Goal: Task Accomplishment & Management: Complete application form

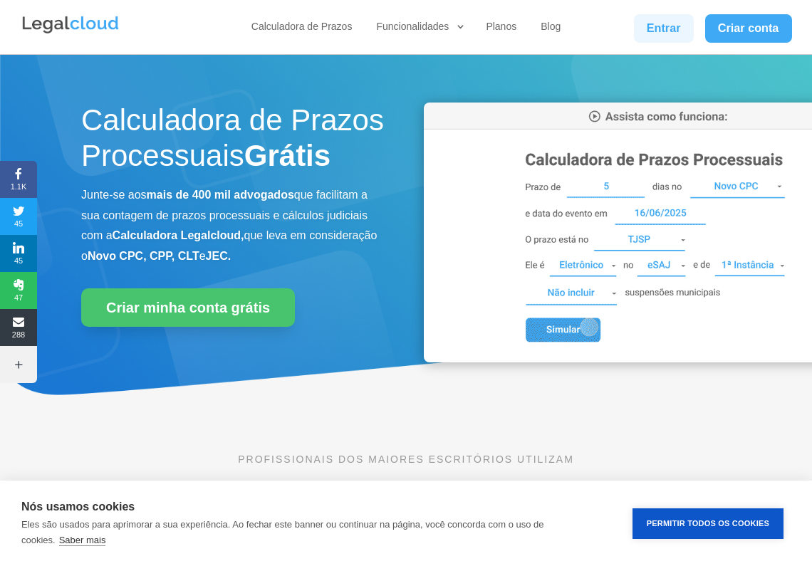
click at [661, 33] on link "Entrar" at bounding box center [664, 28] width 60 height 28
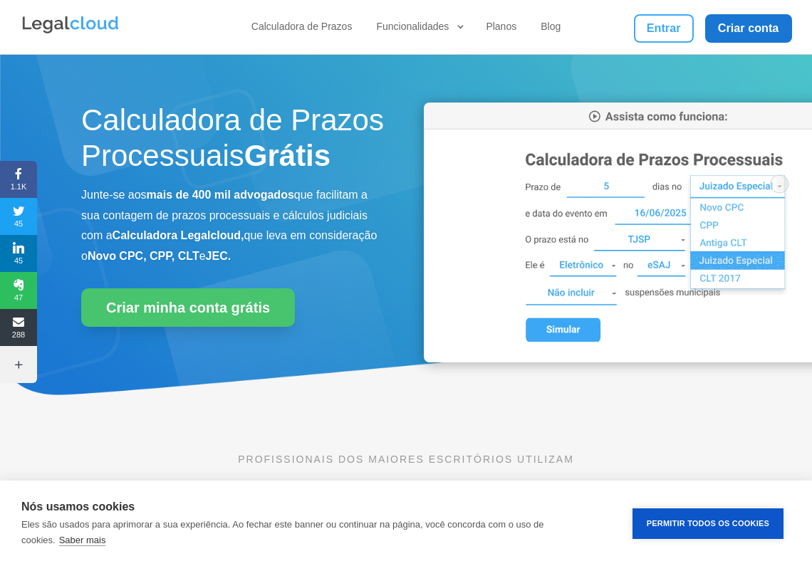
click at [747, 25] on link "Criar conta" at bounding box center [748, 28] width 87 height 28
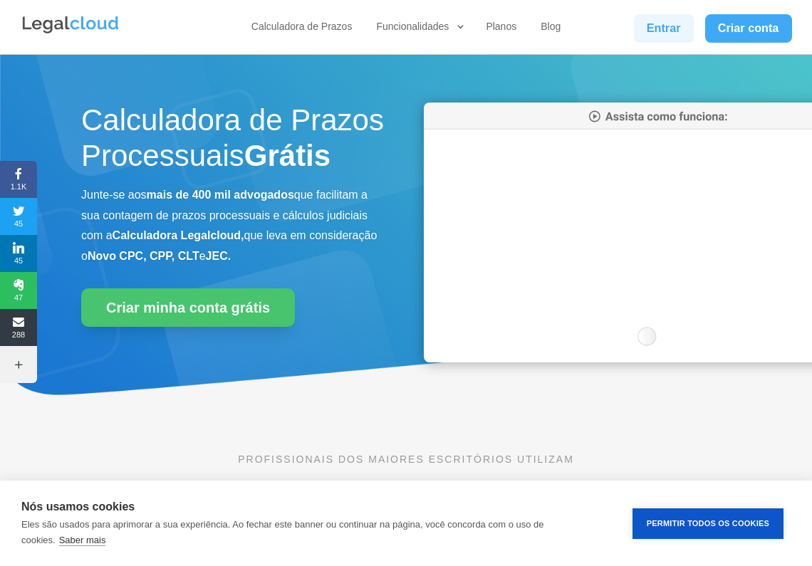
click at [666, 28] on link "Entrar" at bounding box center [664, 28] width 60 height 28
